Goal: Task Accomplishment & Management: Manage account settings

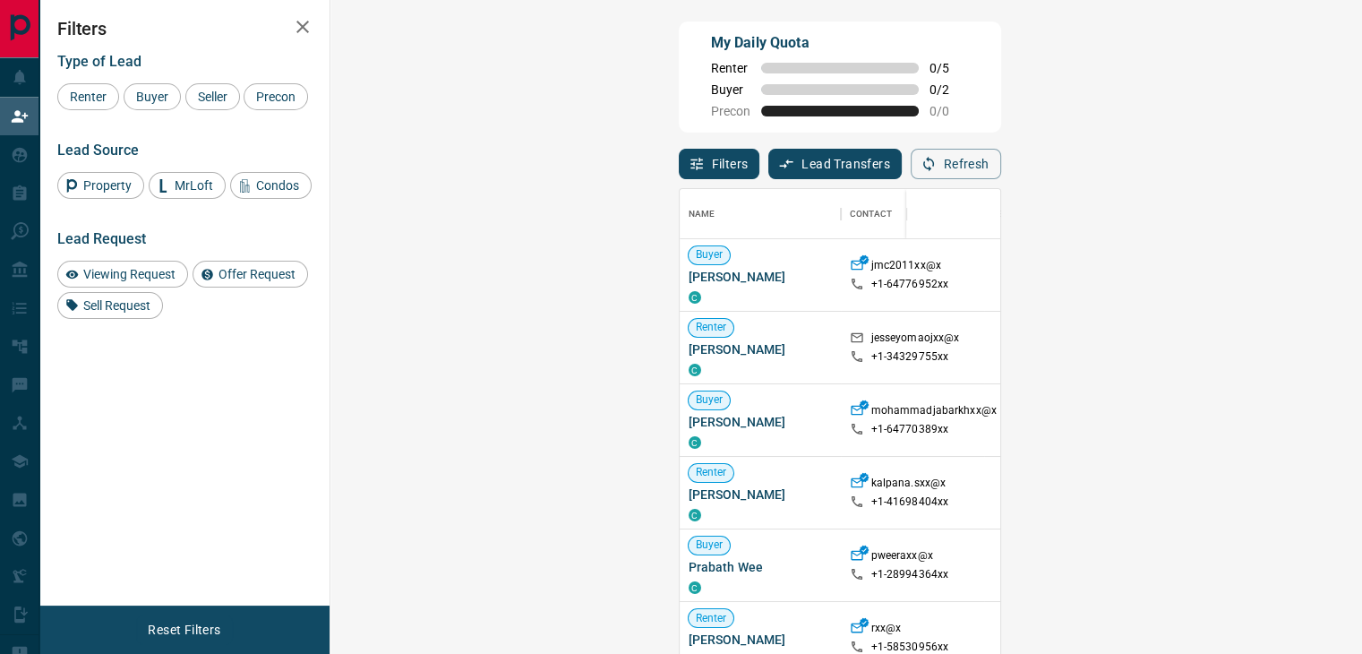
scroll to position [480, 979]
click at [133, 277] on span "Viewing Request" at bounding box center [129, 274] width 105 height 14
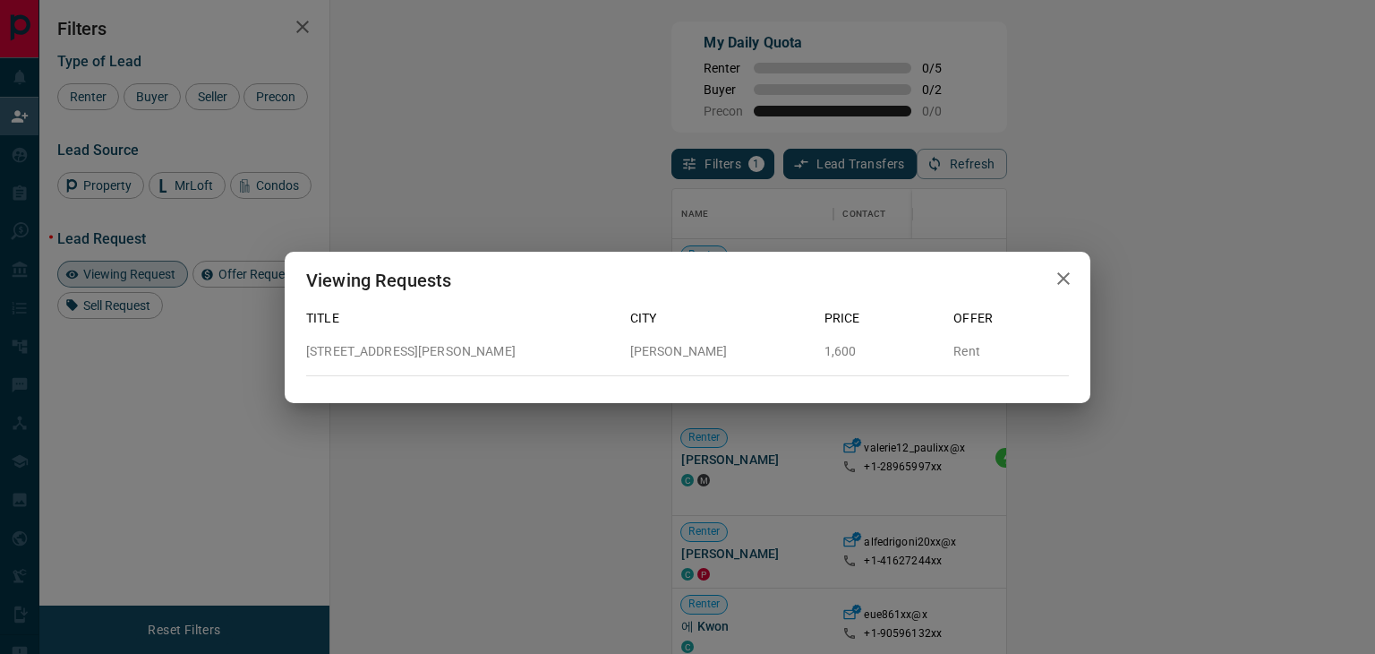
click at [1065, 270] on icon "button" at bounding box center [1063, 278] width 21 height 21
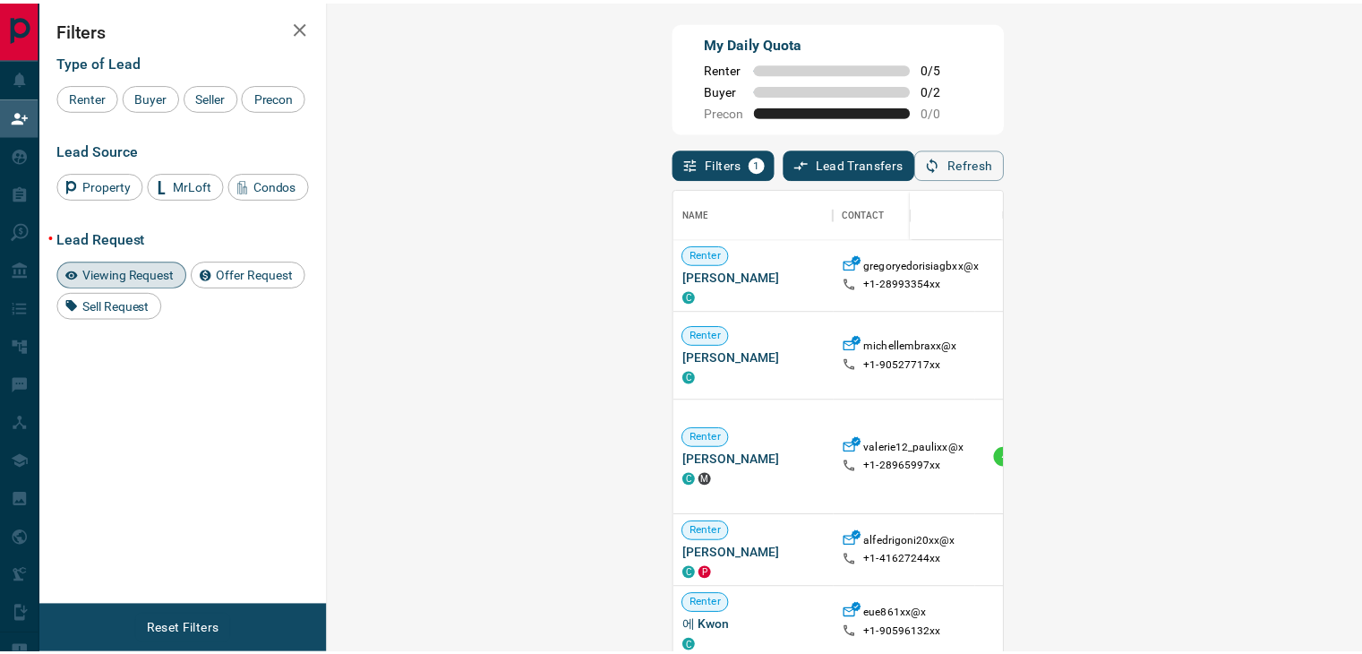
scroll to position [14, 14]
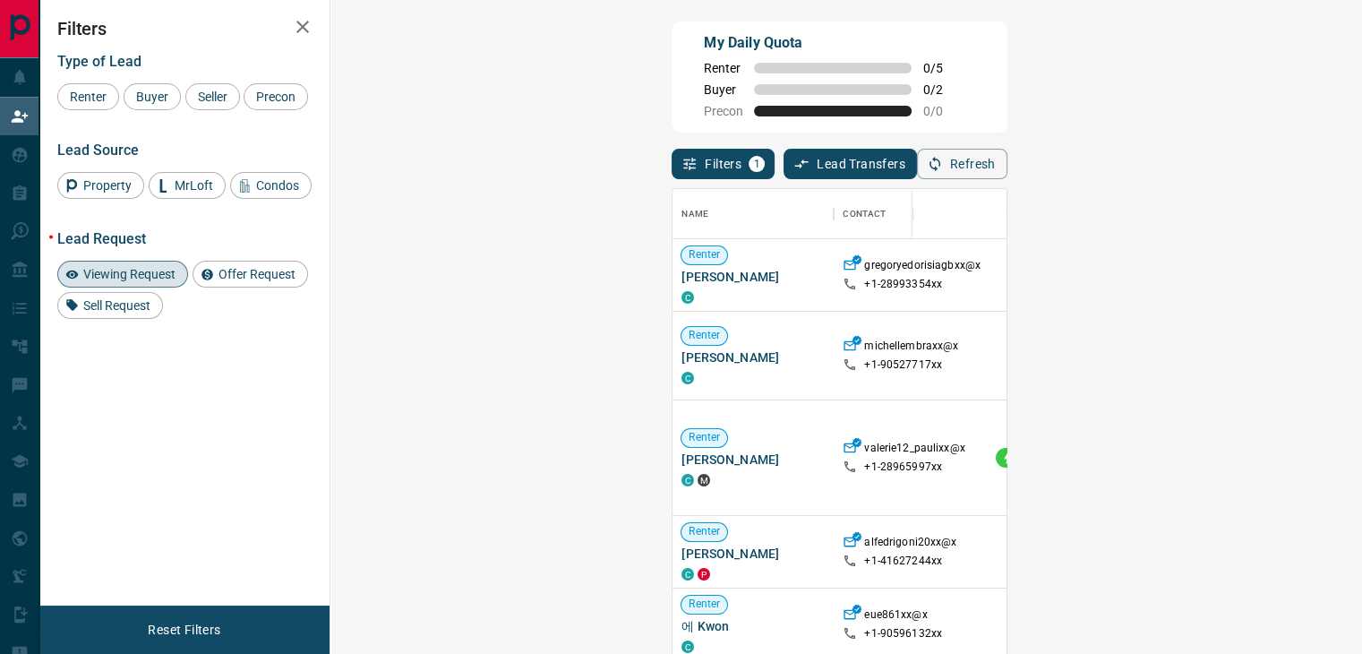
click at [146, 263] on div "Viewing Request" at bounding box center [122, 274] width 131 height 27
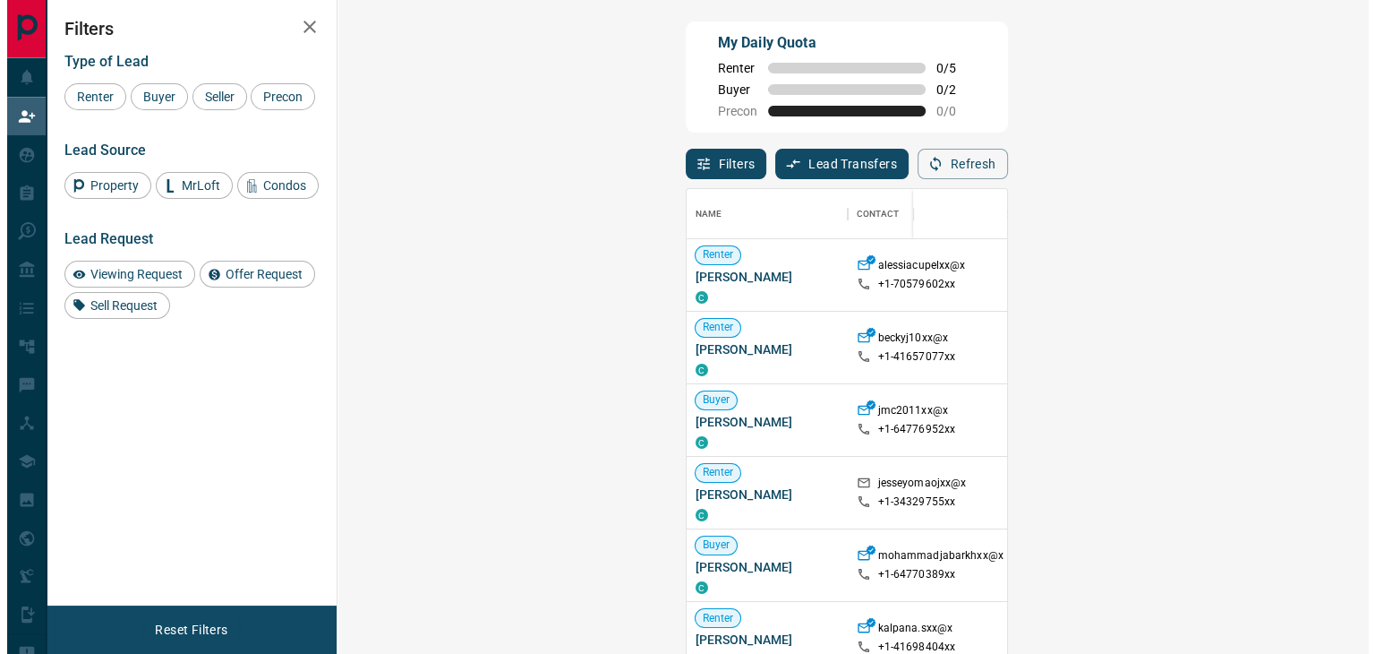
scroll to position [480, 979]
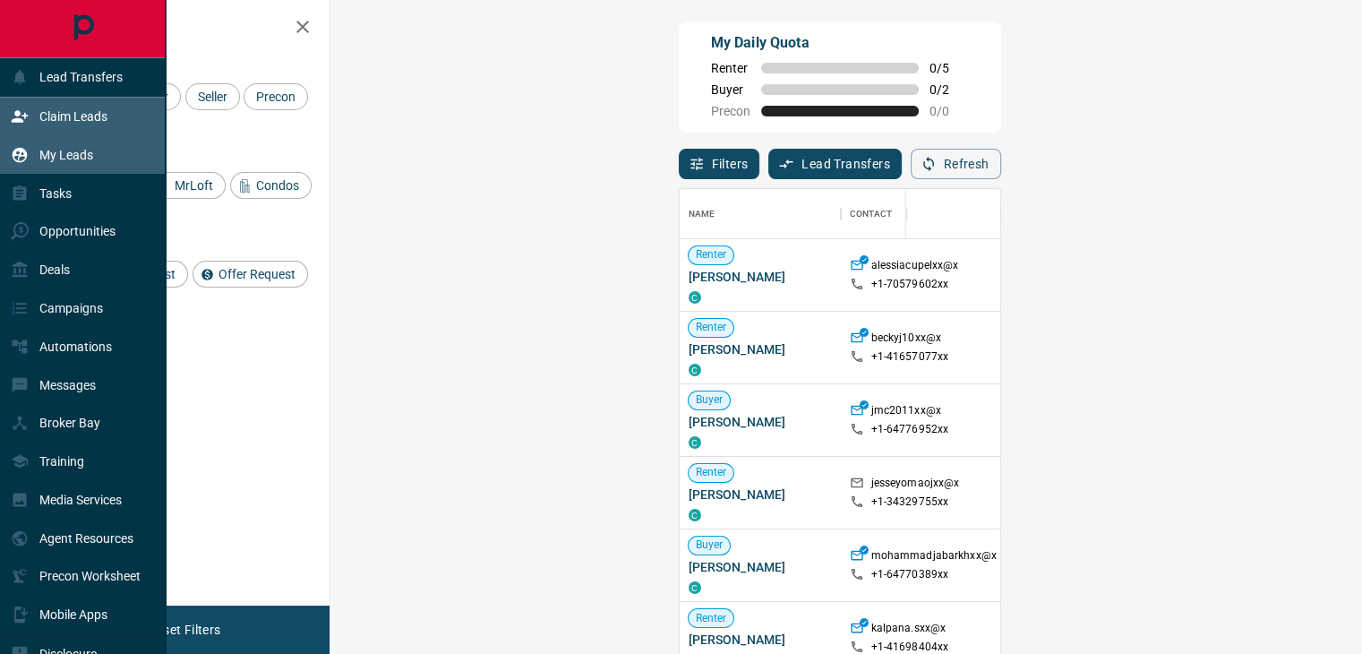
click at [39, 155] on div "My Leads" at bounding box center [52, 155] width 82 height 30
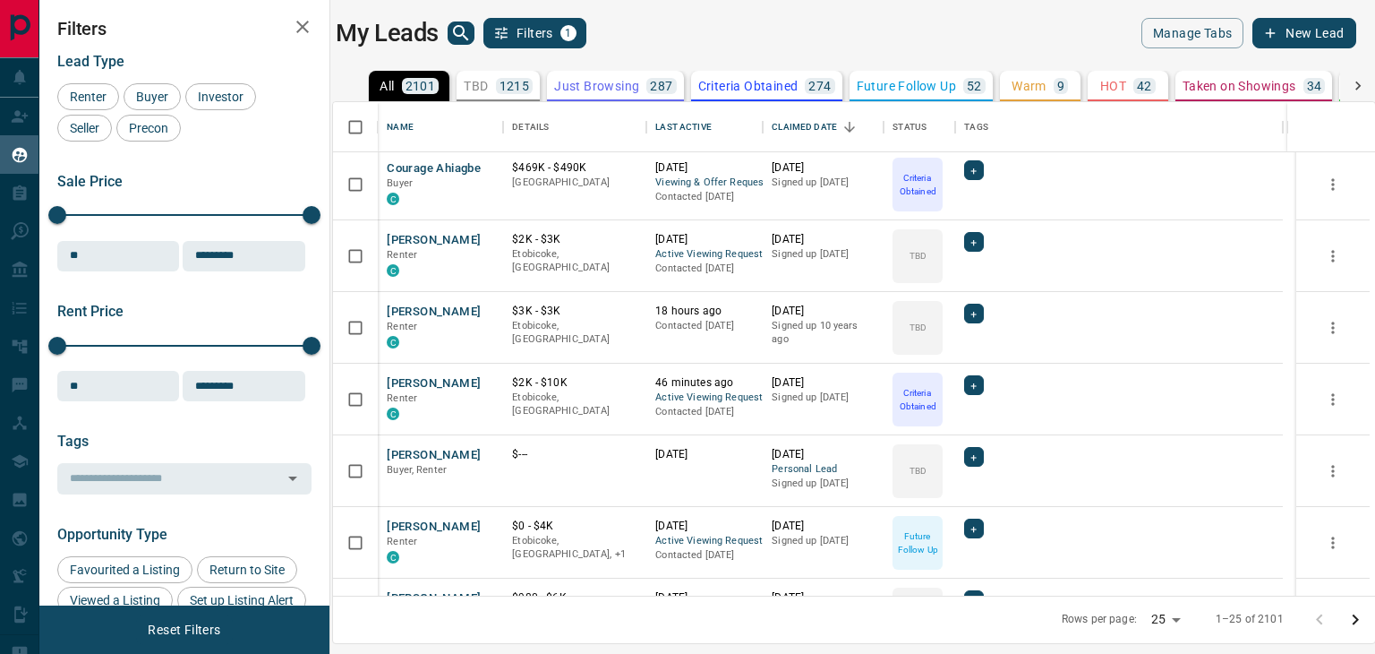
scroll to position [895, 0]
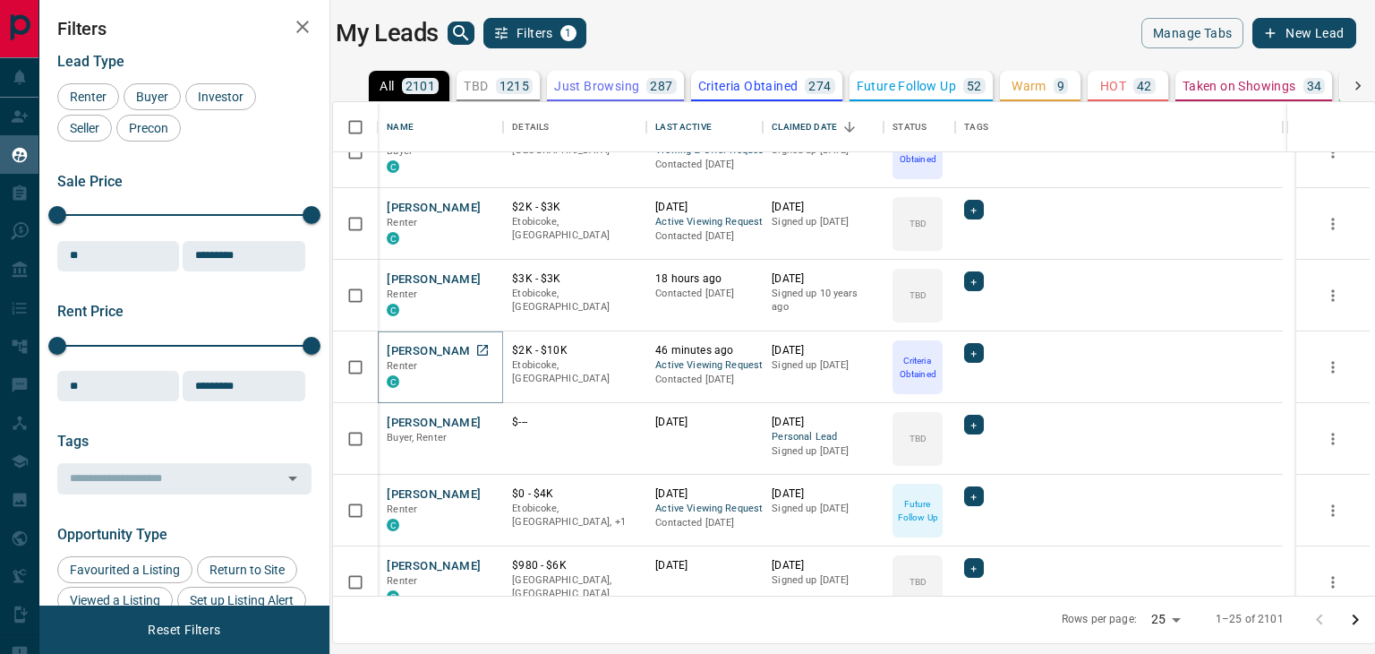
click at [451, 345] on button "[PERSON_NAME]" at bounding box center [434, 351] width 94 height 17
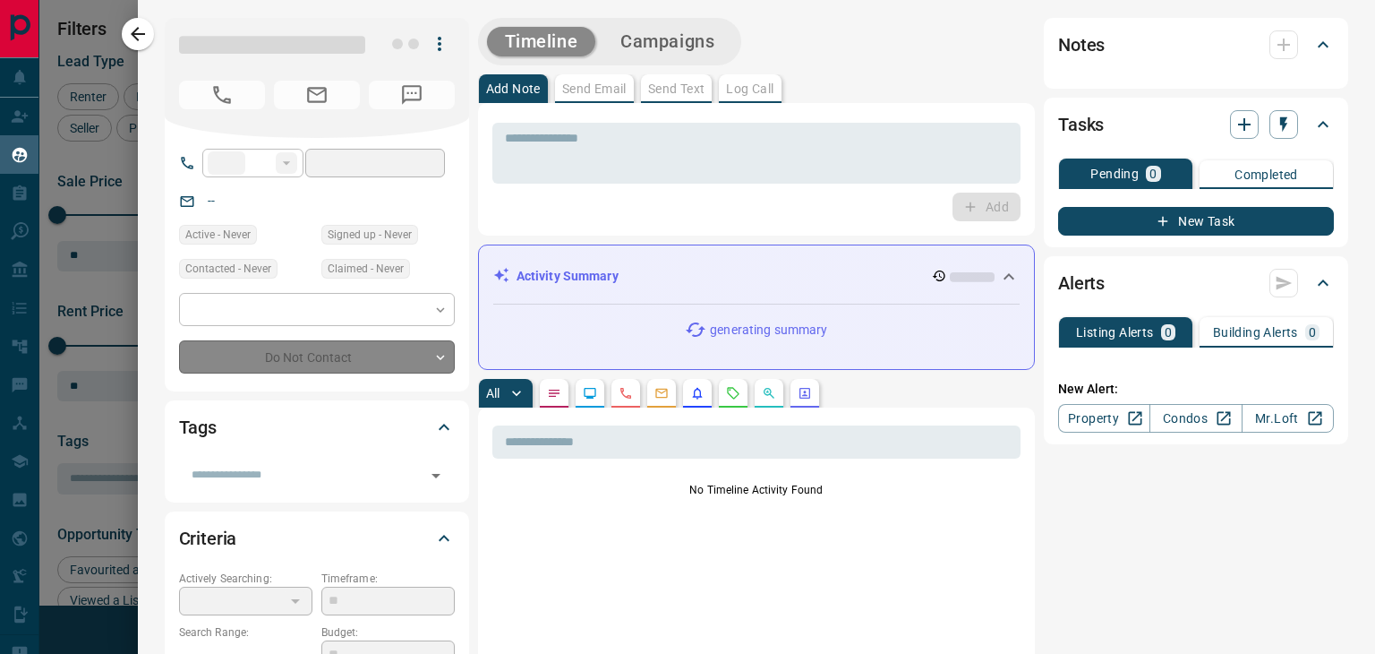
type input "**"
type input "**********"
type input "*"
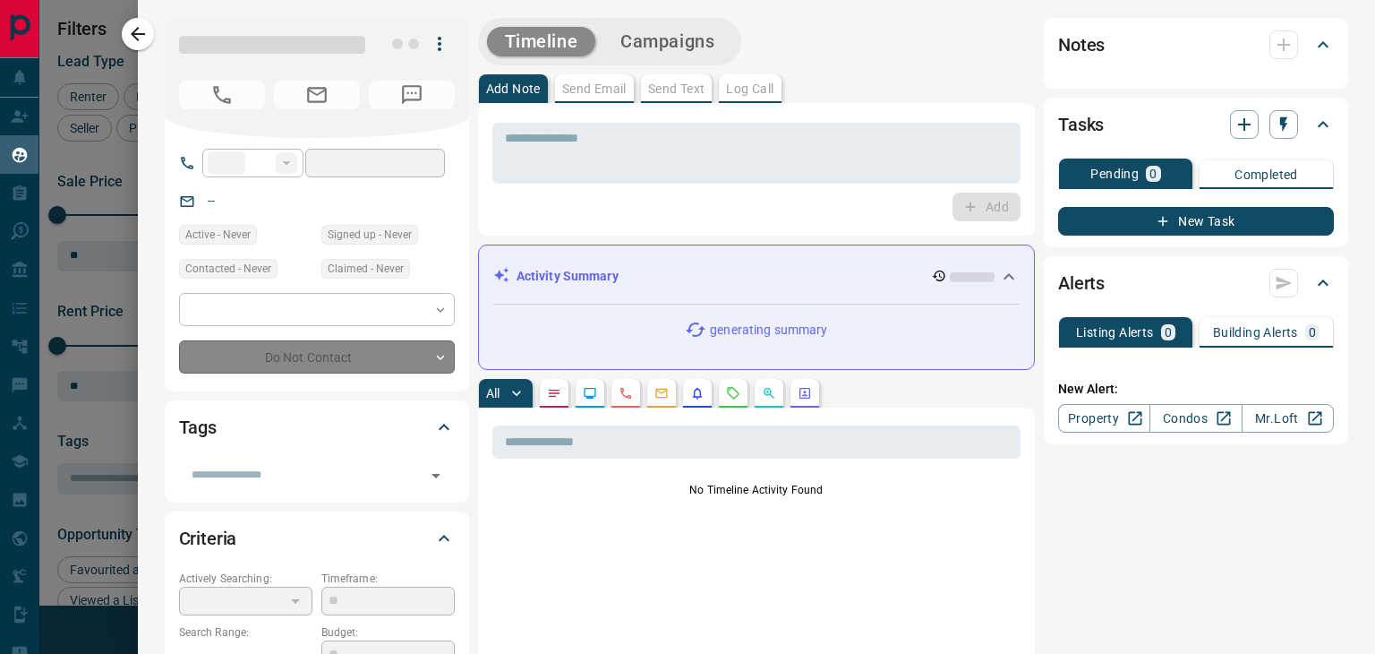
type input "**********"
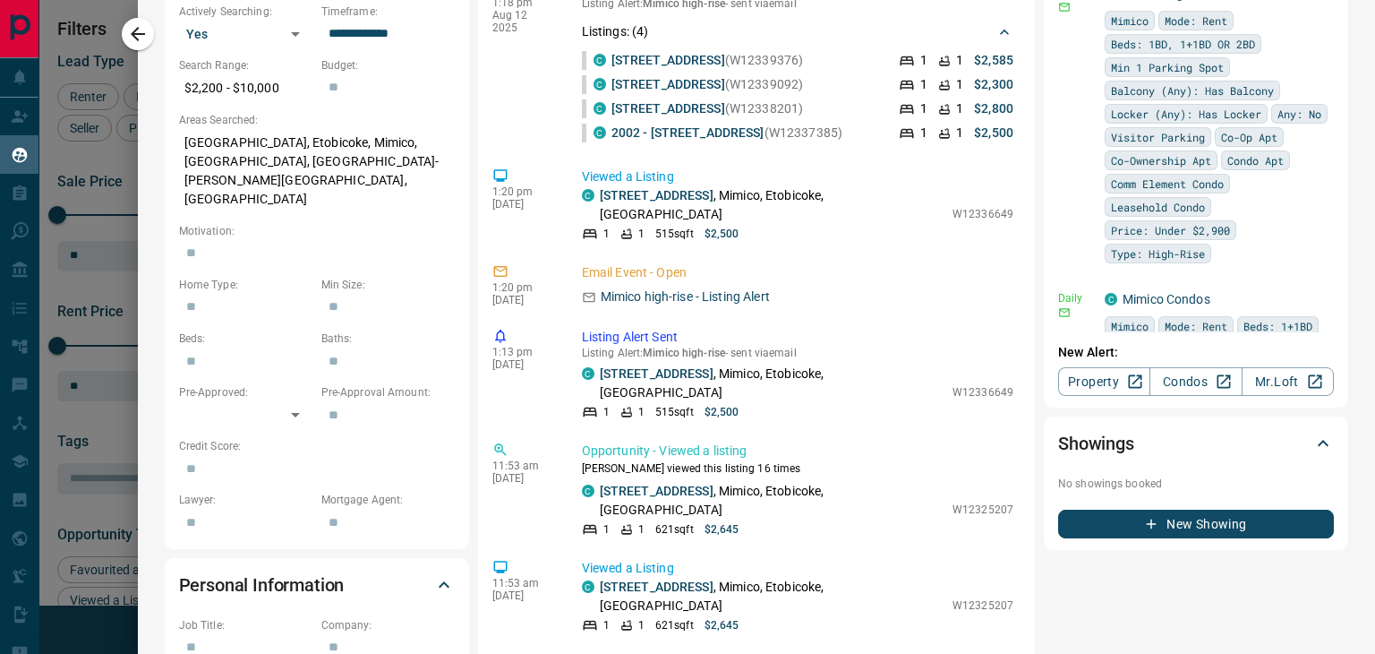
scroll to position [358, 0]
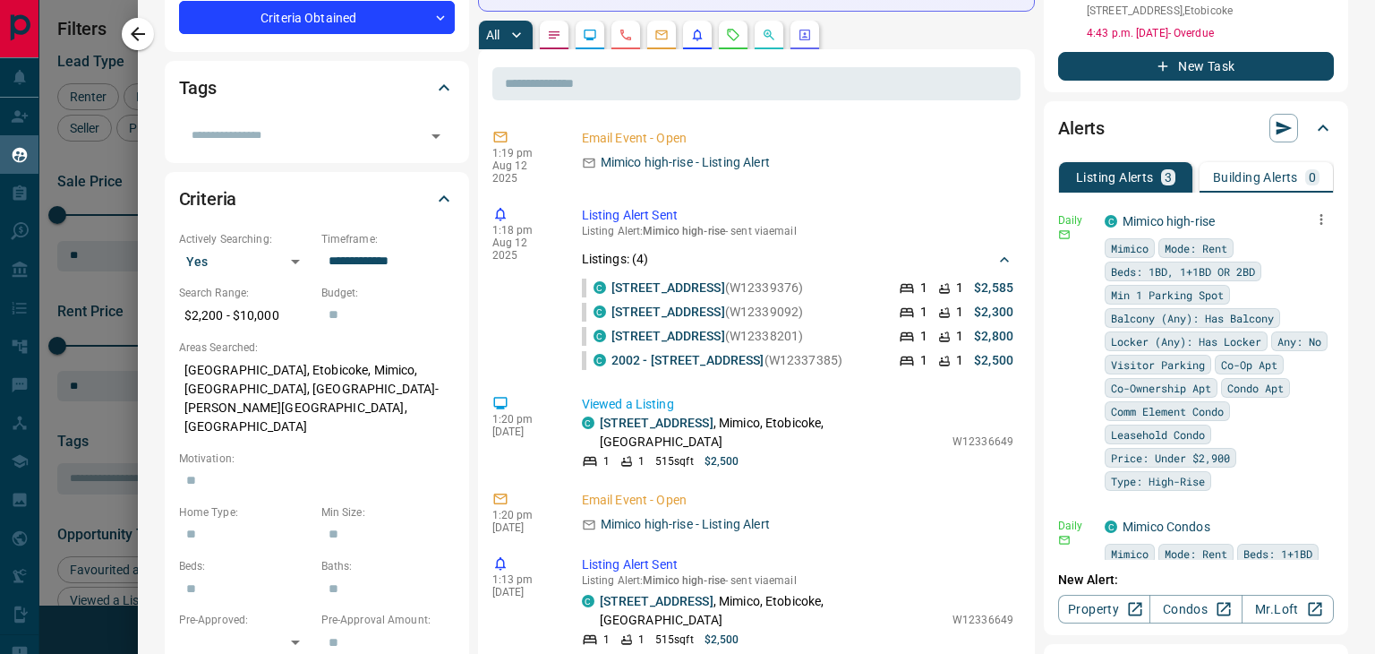
click at [1314, 218] on icon "button" at bounding box center [1322, 219] width 16 height 16
click at [1280, 312] on li "Delete" at bounding box center [1267, 307] width 79 height 29
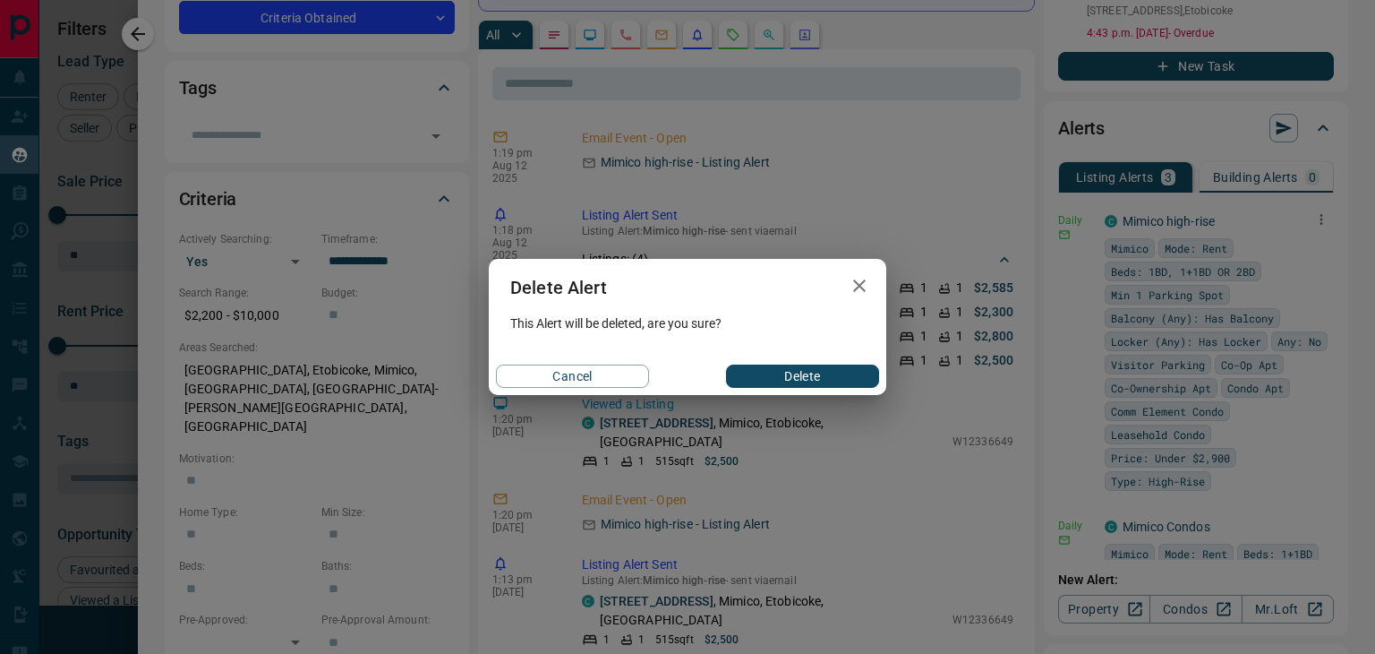
click at [785, 377] on button "Delete" at bounding box center [802, 375] width 153 height 23
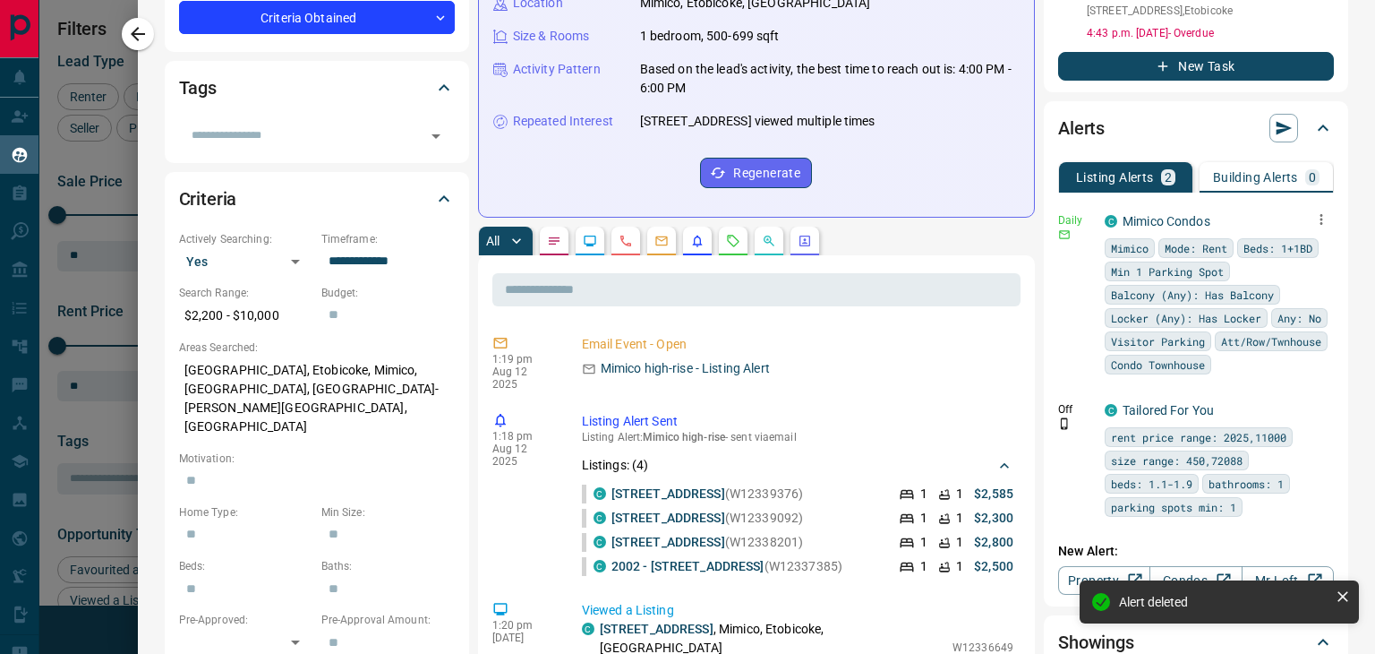
click at [1314, 215] on icon "button" at bounding box center [1322, 219] width 16 height 16
click at [1283, 308] on li "Delete" at bounding box center [1280, 307] width 79 height 29
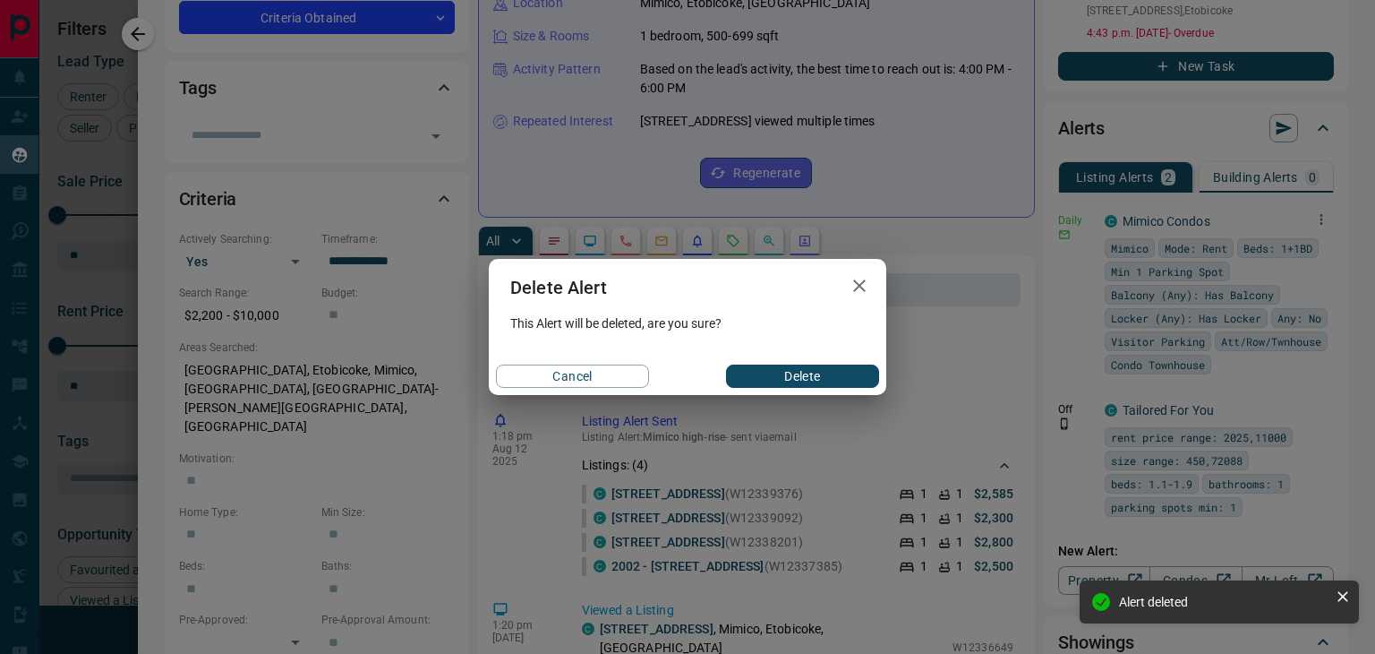
click at [772, 385] on button "Delete" at bounding box center [802, 375] width 153 height 23
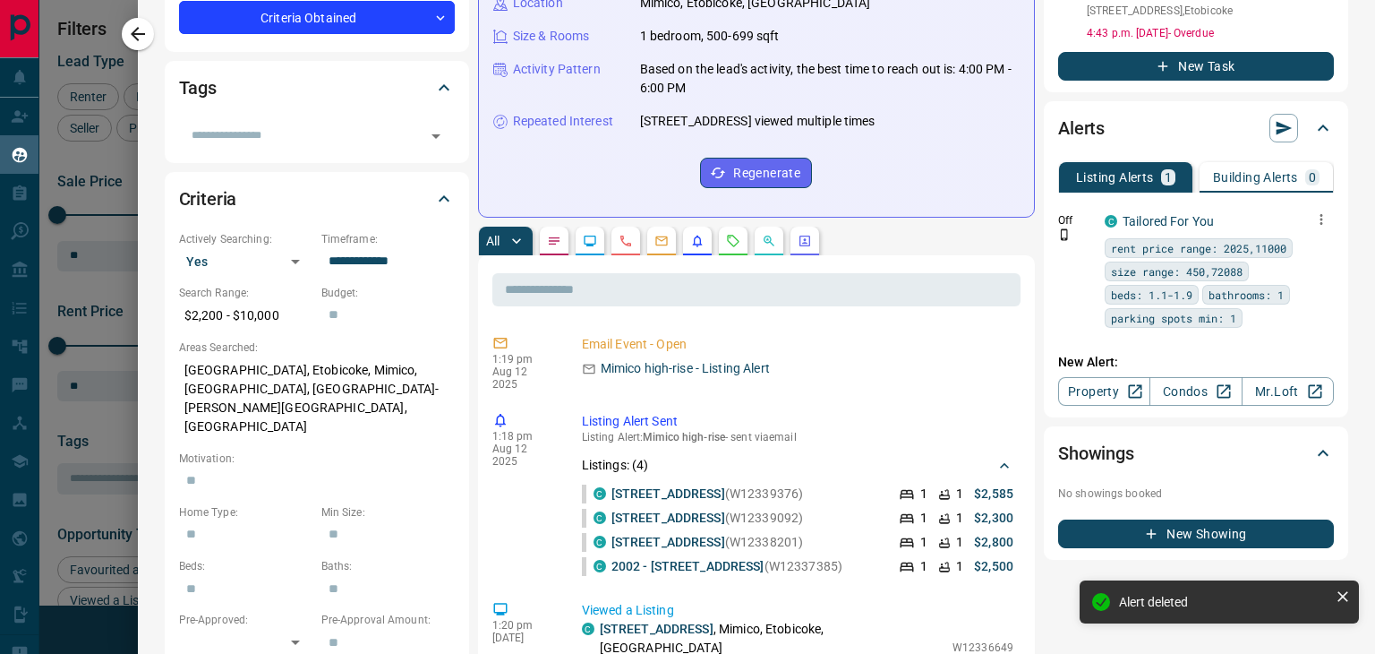
click at [1314, 216] on icon "button" at bounding box center [1322, 219] width 16 height 16
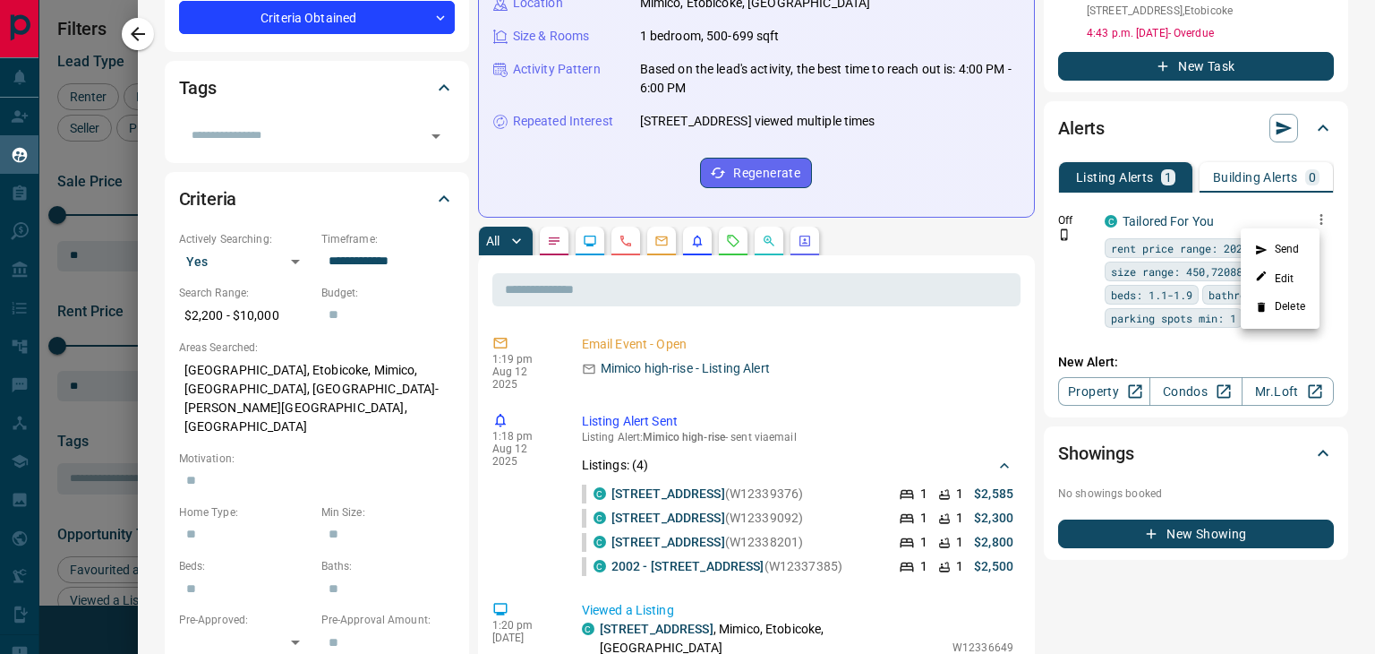
click at [1288, 316] on li "Delete" at bounding box center [1280, 307] width 79 height 29
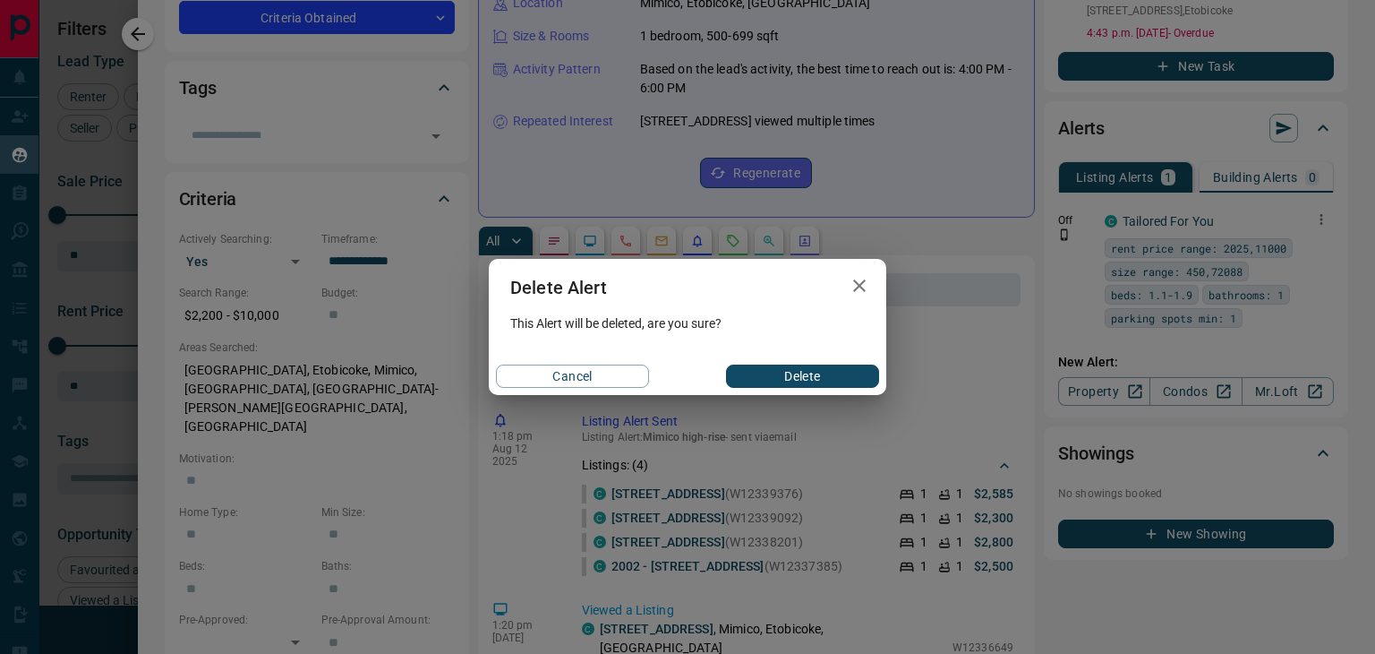
click at [812, 380] on button "Delete" at bounding box center [802, 375] width 153 height 23
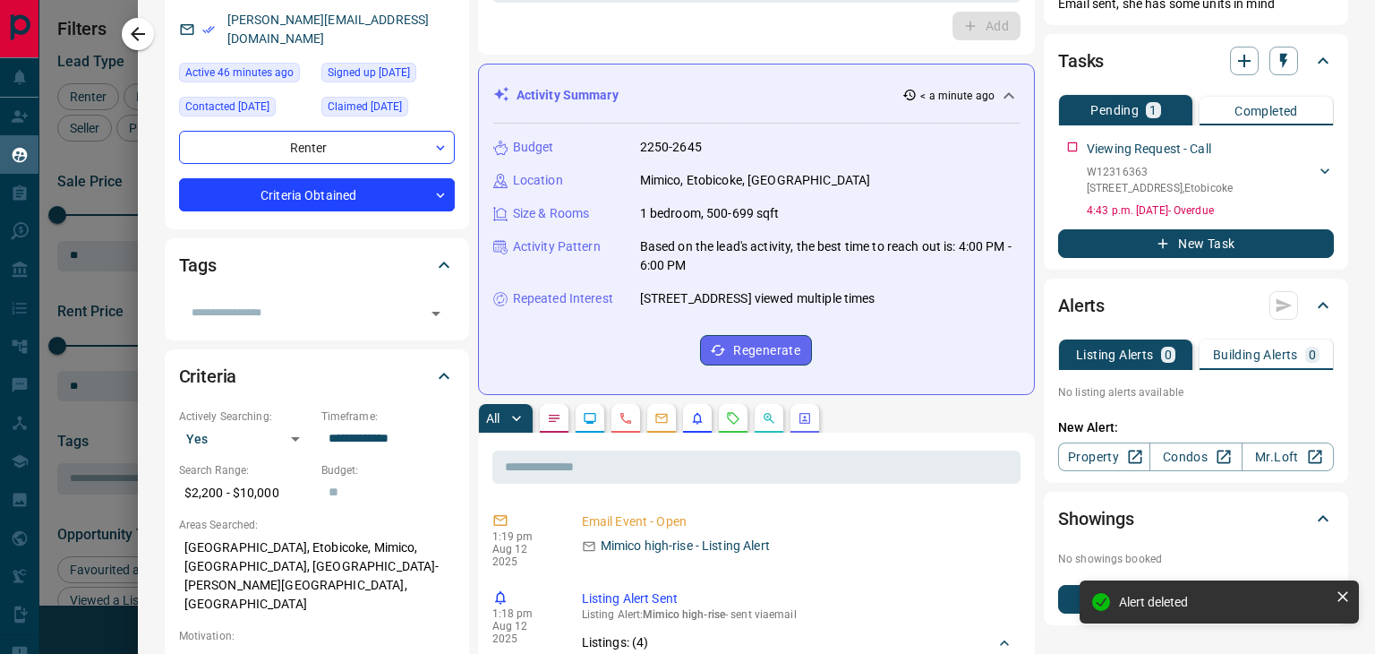
scroll to position [179, 0]
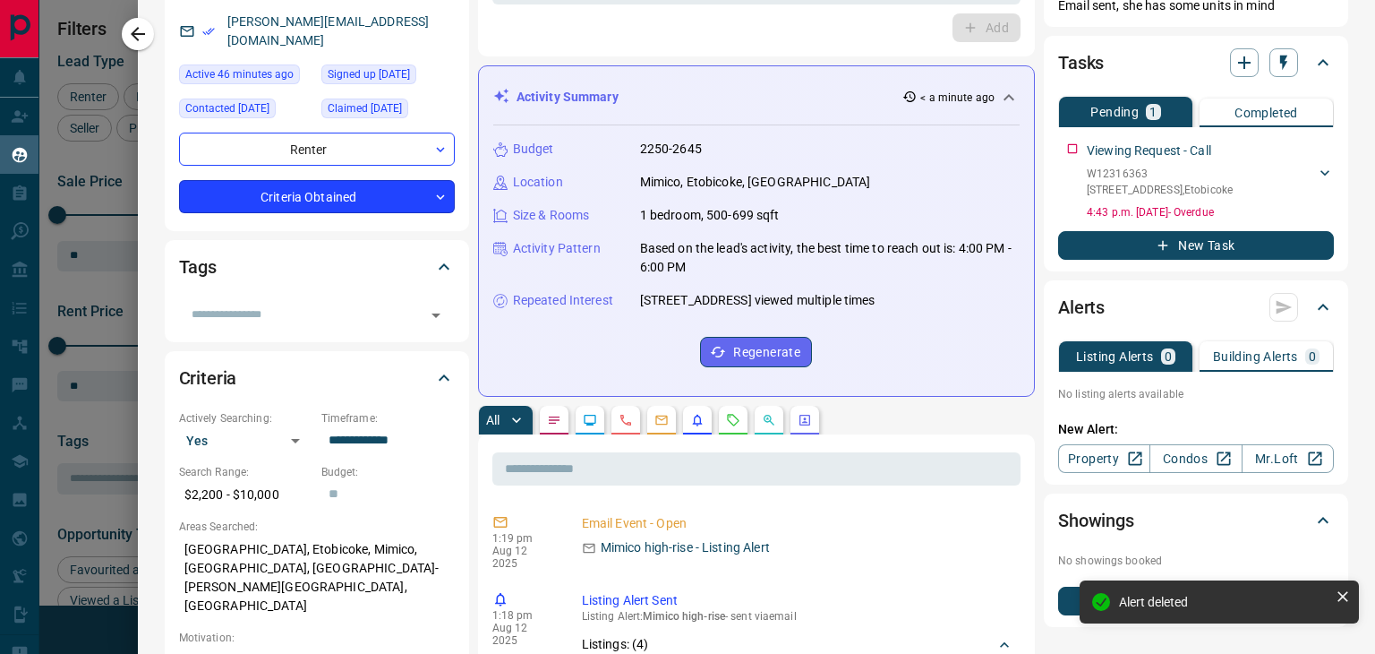
click at [395, 176] on body "Lead Transfers Claim Leads My Leads Tasks Opportunities Deals Campaigns Automat…" at bounding box center [687, 315] width 1375 height 631
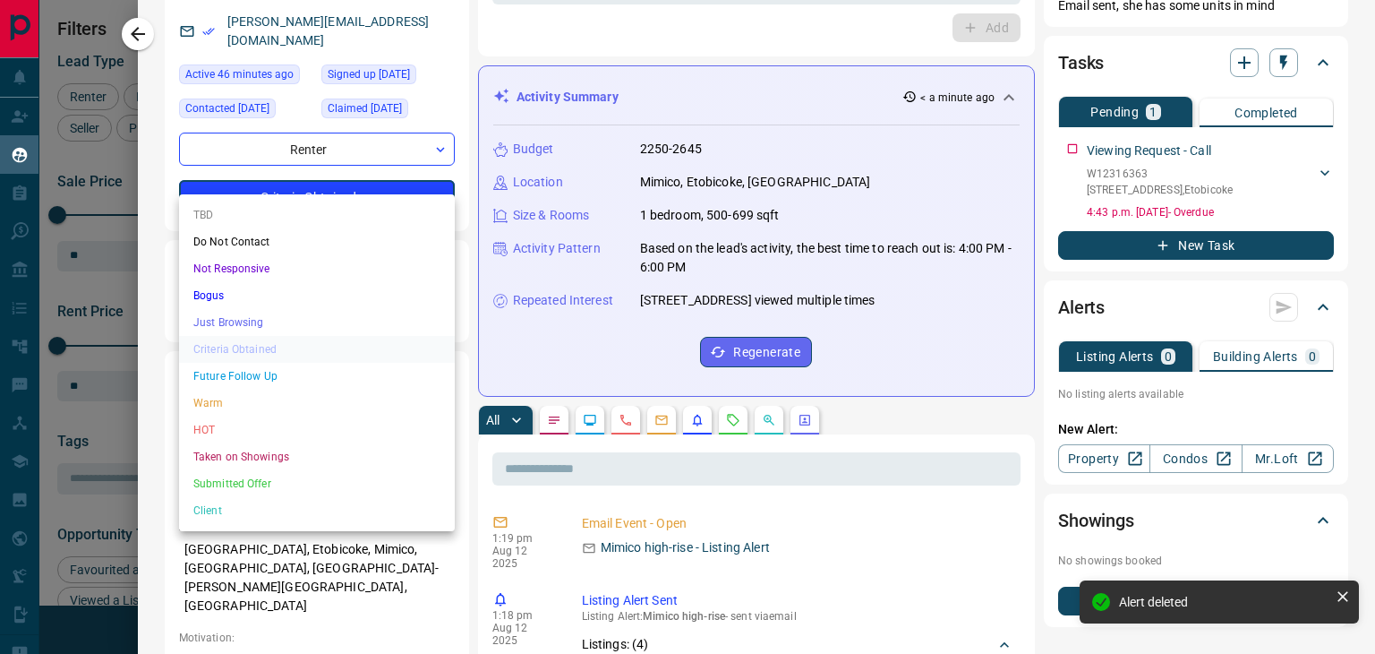
click at [243, 507] on li "Client" at bounding box center [317, 510] width 276 height 27
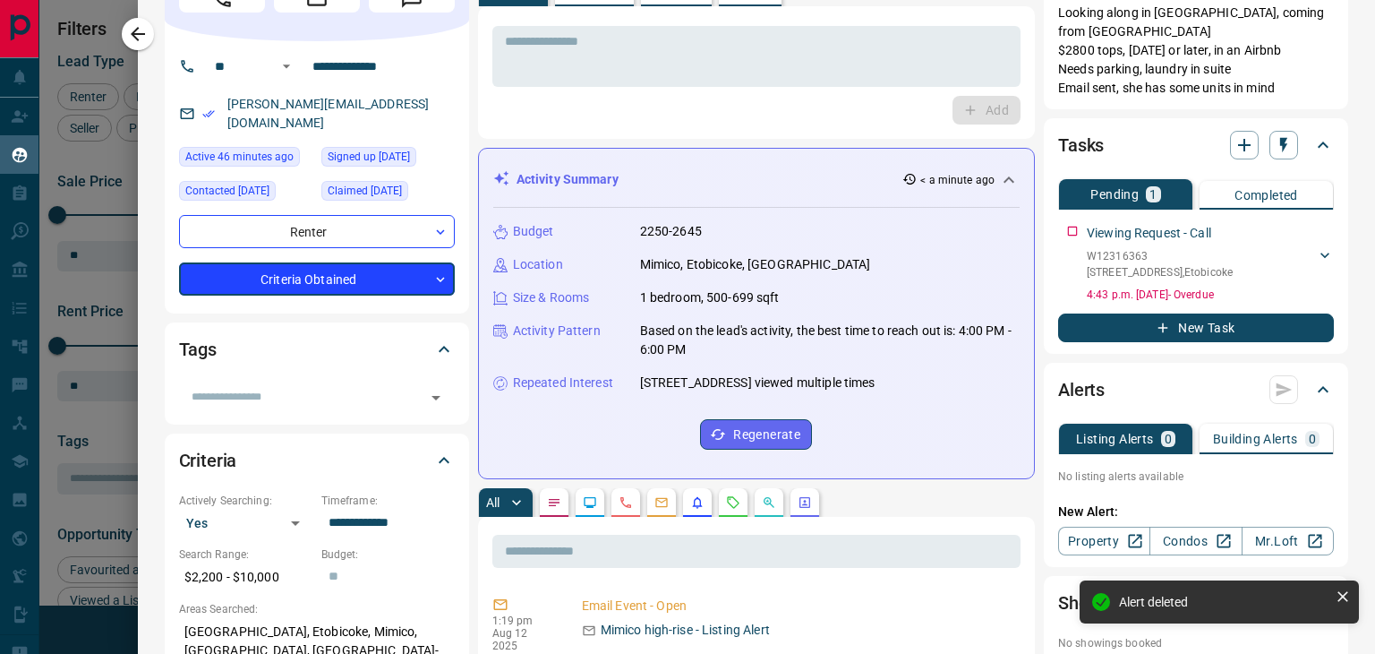
scroll to position [0, 0]
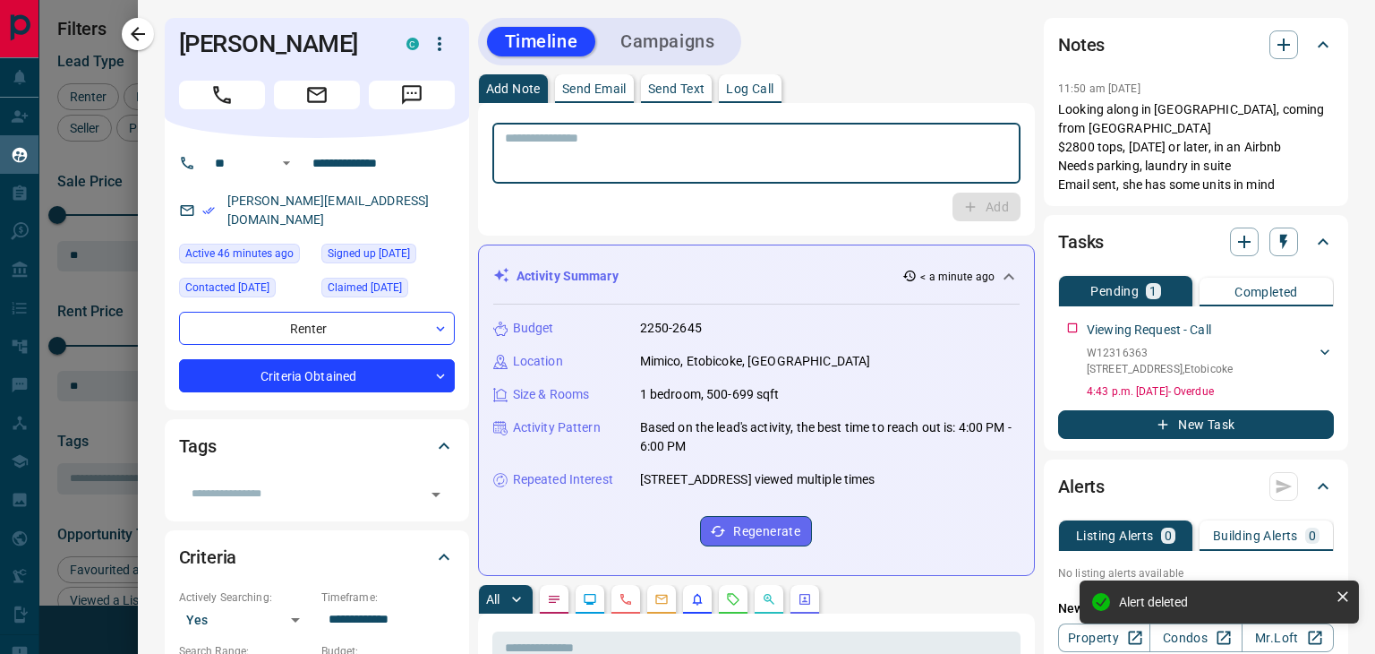
click at [637, 141] on textarea at bounding box center [756, 154] width 503 height 46
type input "**"
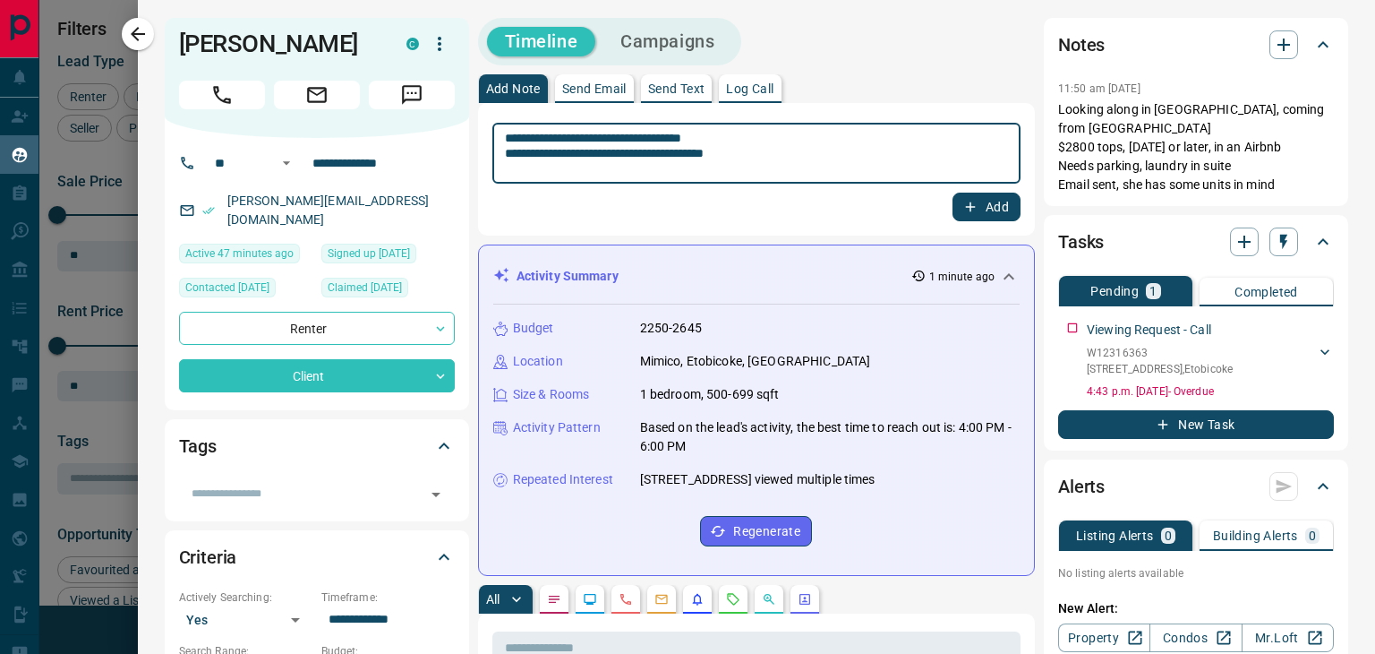
type textarea "**********"
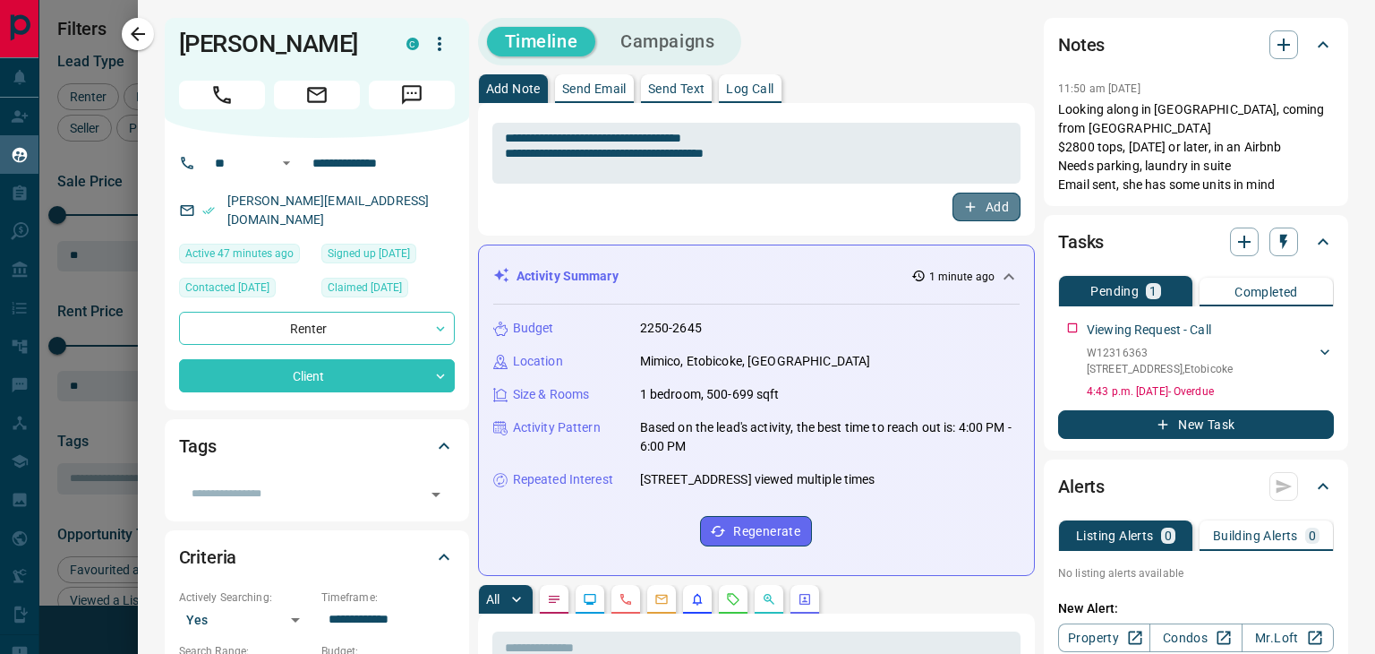
click at [966, 206] on icon "button" at bounding box center [971, 207] width 10 height 10
click at [143, 36] on icon "button" at bounding box center [137, 33] width 21 height 21
